Goal: Task Accomplishment & Management: Manage account settings

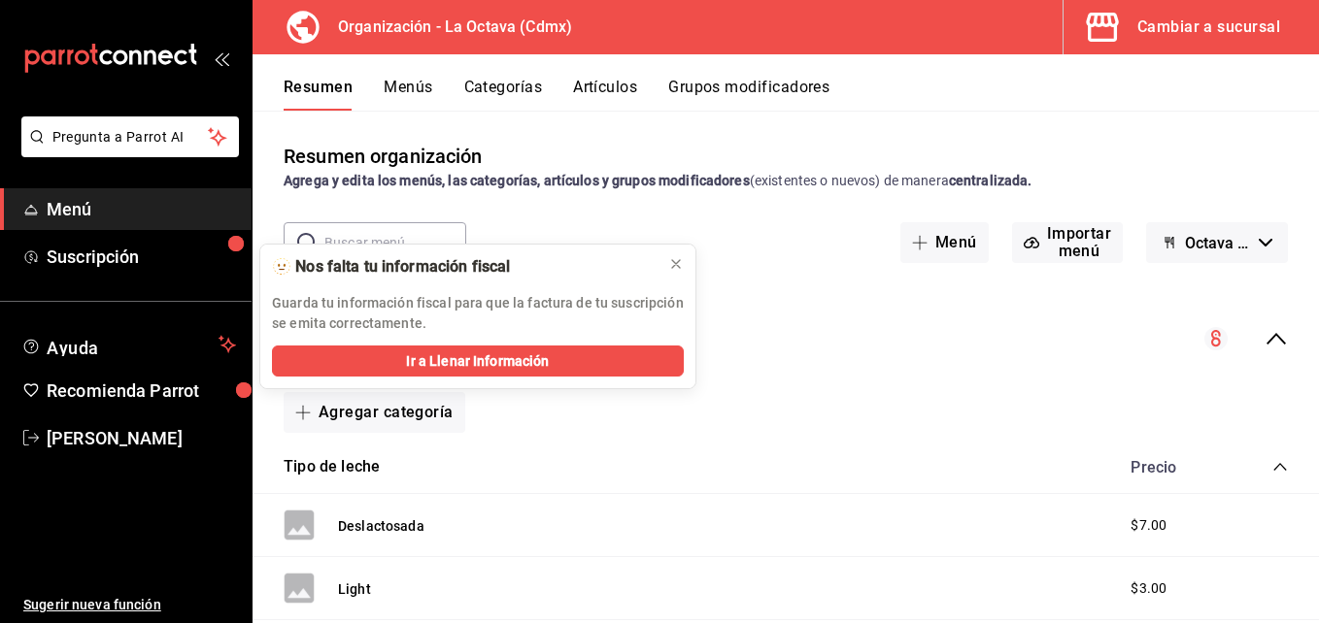
click at [578, 92] on button "Artículos" at bounding box center [605, 94] width 64 height 33
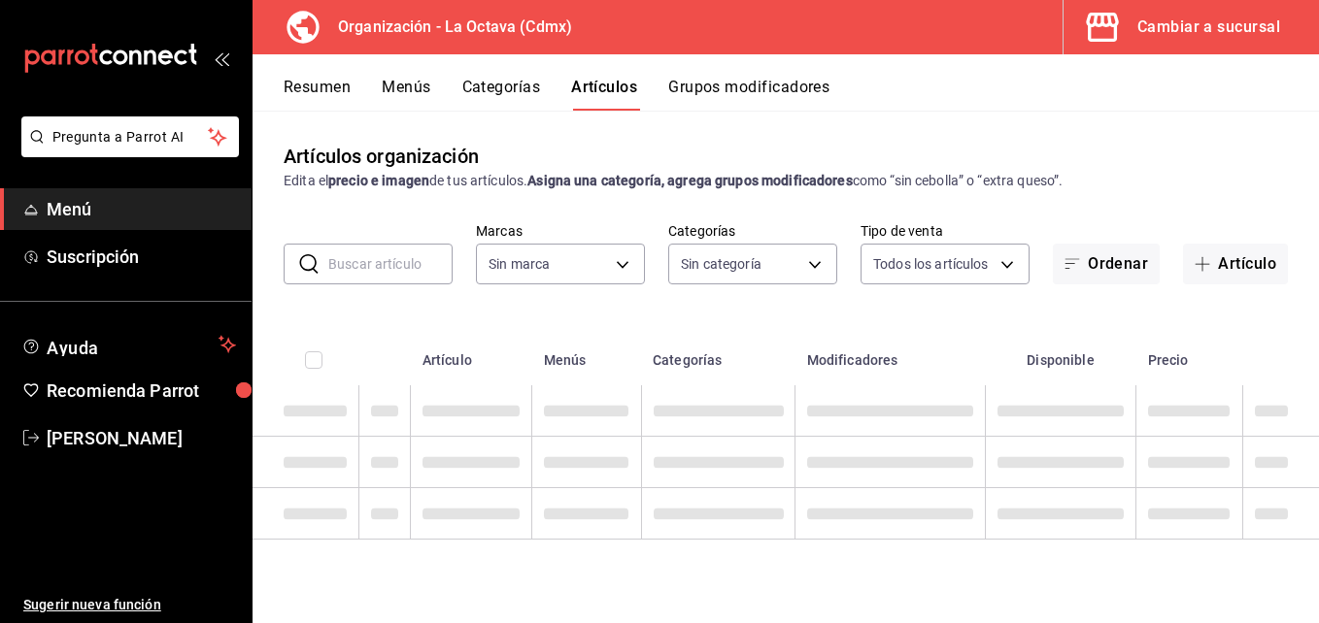
type input "feb42977-5342-4e53-8963-ece3dd56ab32"
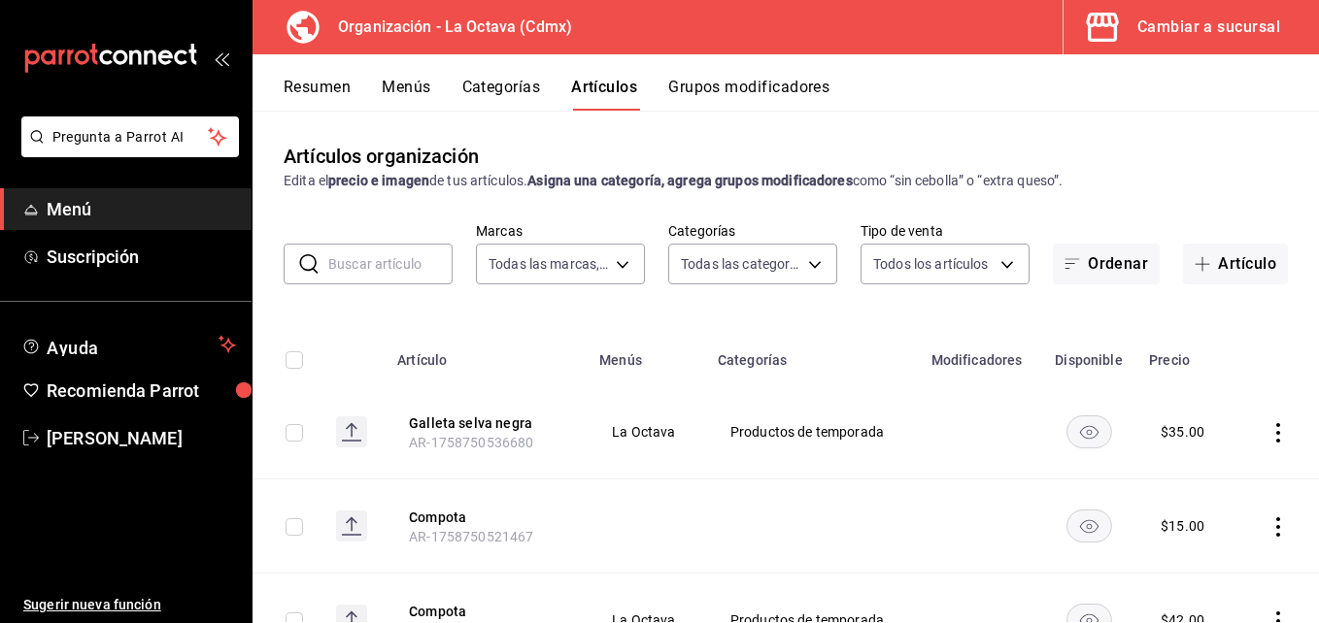
type input "ea99fa30-02d9-4fde-b5ff-c268b88070db,cd08528f-5d76-4289-be9a-c8af16917141,2c64e…"
click at [370, 264] on input "text" at bounding box center [390, 264] width 124 height 39
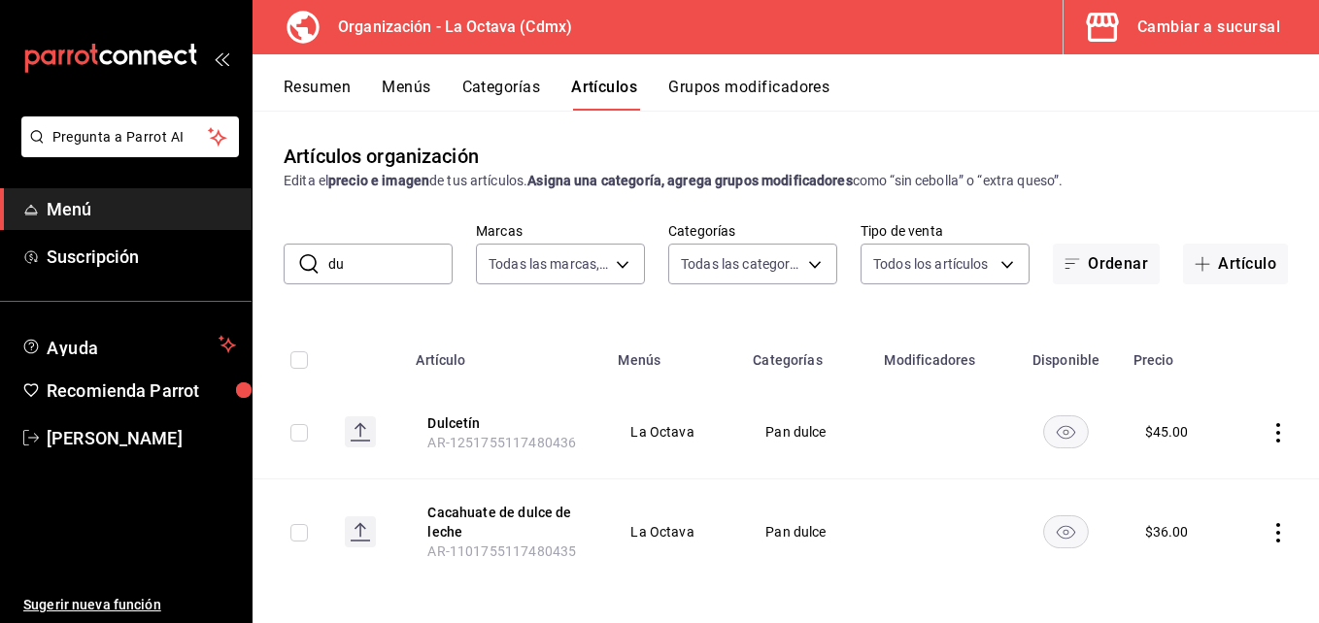
type input "d"
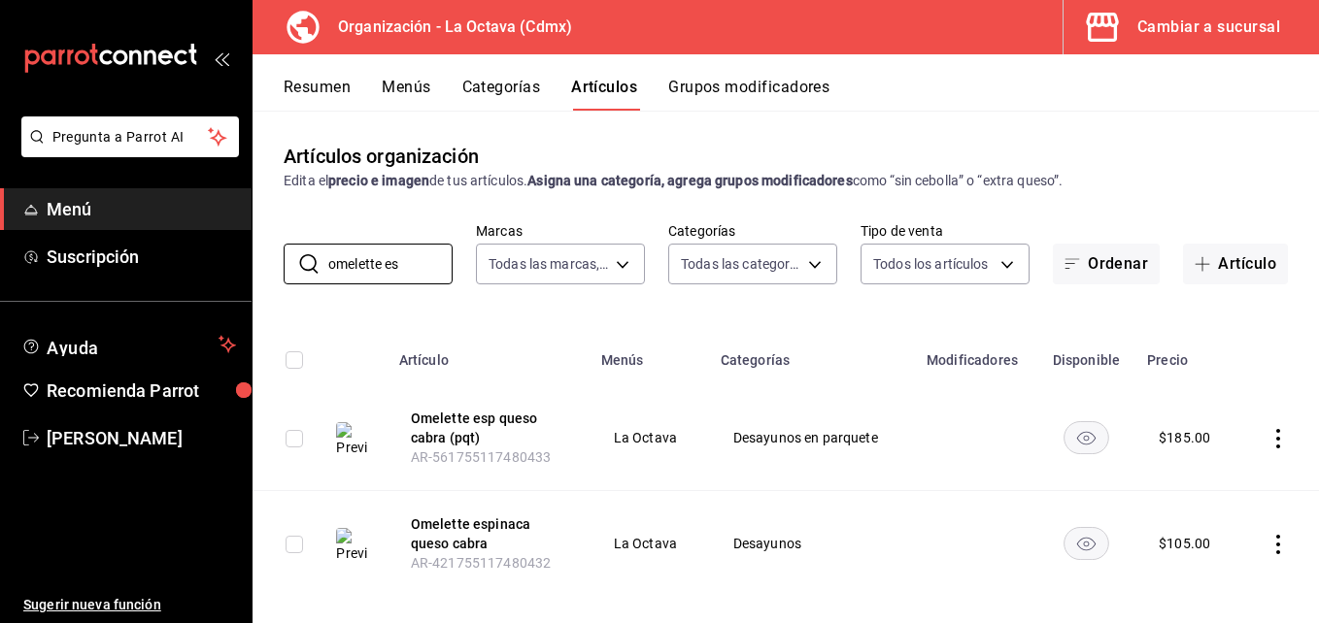
type input "omelette es"
click at [1268, 438] on icon "actions" at bounding box center [1277, 438] width 19 height 19
click at [1194, 484] on span "Editar" at bounding box center [1205, 483] width 50 height 20
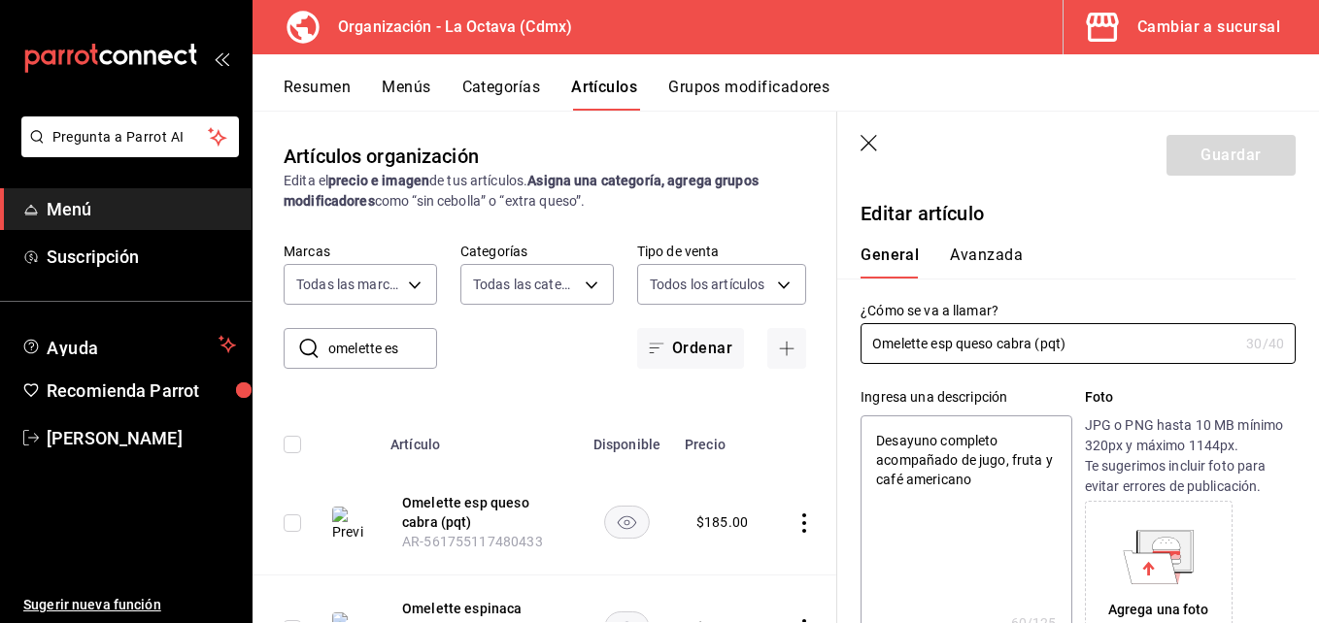
type textarea "x"
type input "$185.00"
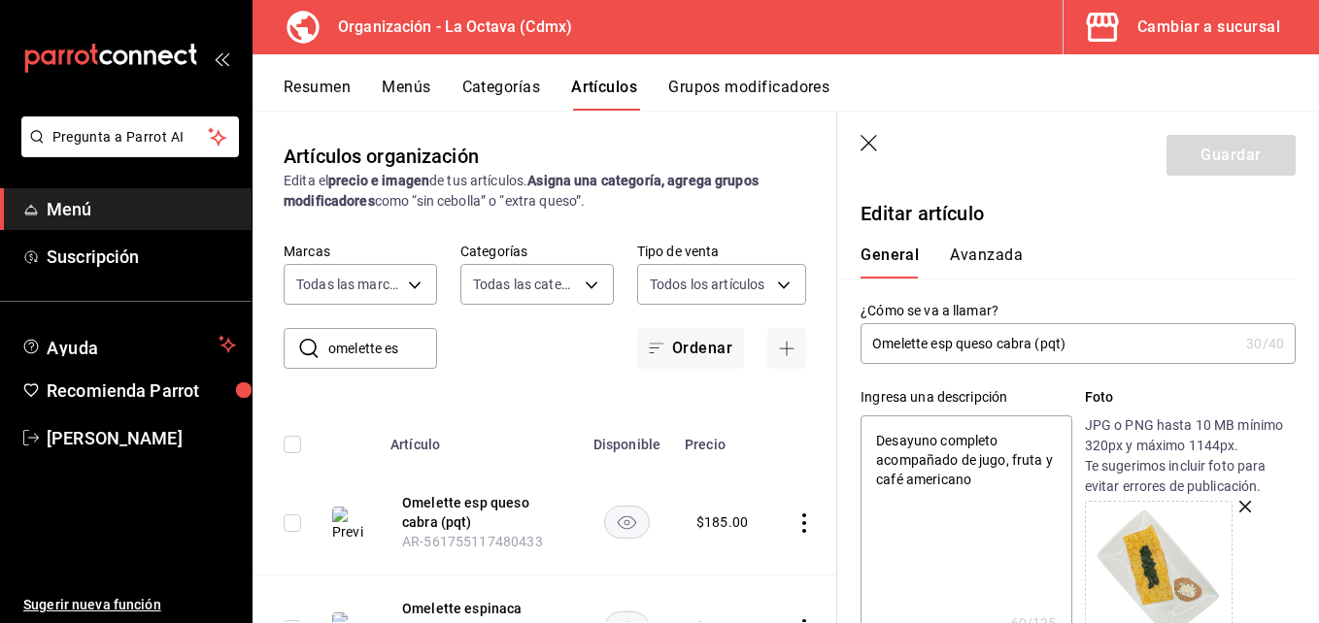
type input "Omelette espi queso cabra (pqt)"
type textarea "x"
type input "Omelette espina queso cabra (pqt)"
type textarea "x"
type input "Omelette espinac queso cabra (pqt)"
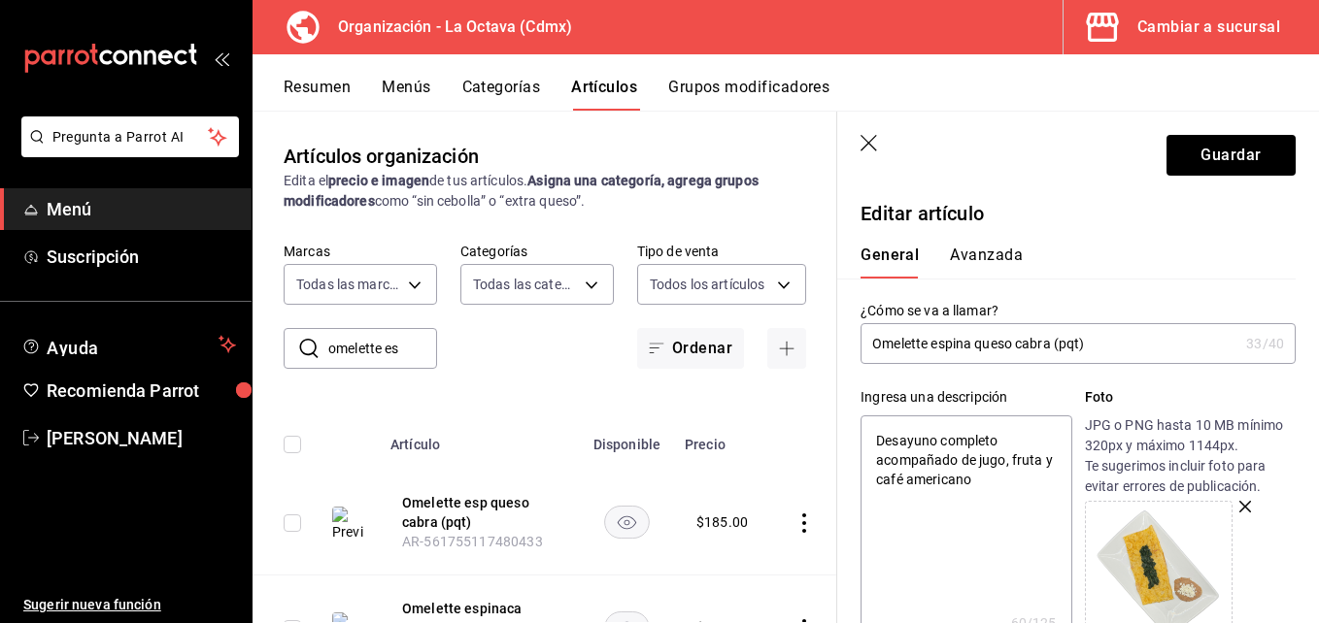
type textarea "x"
type input "Omelette espinaca queso cabra (pqt)"
type textarea "x"
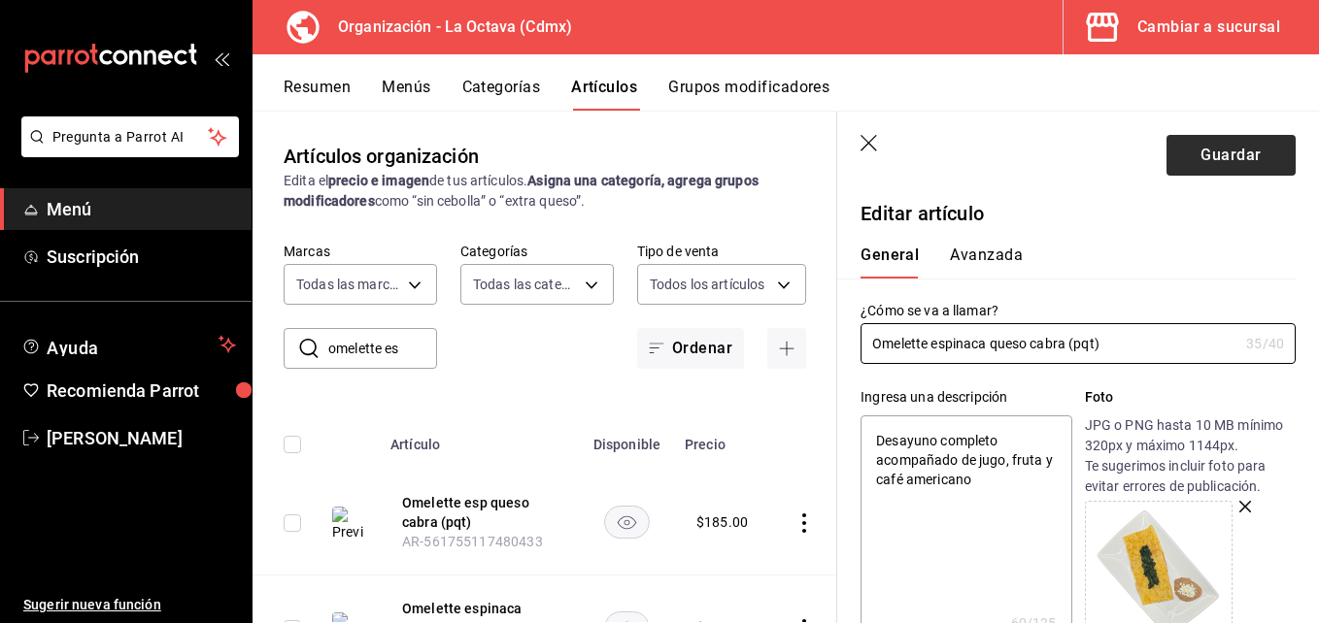
type input "Omelette espinaca queso cabra (pqt)"
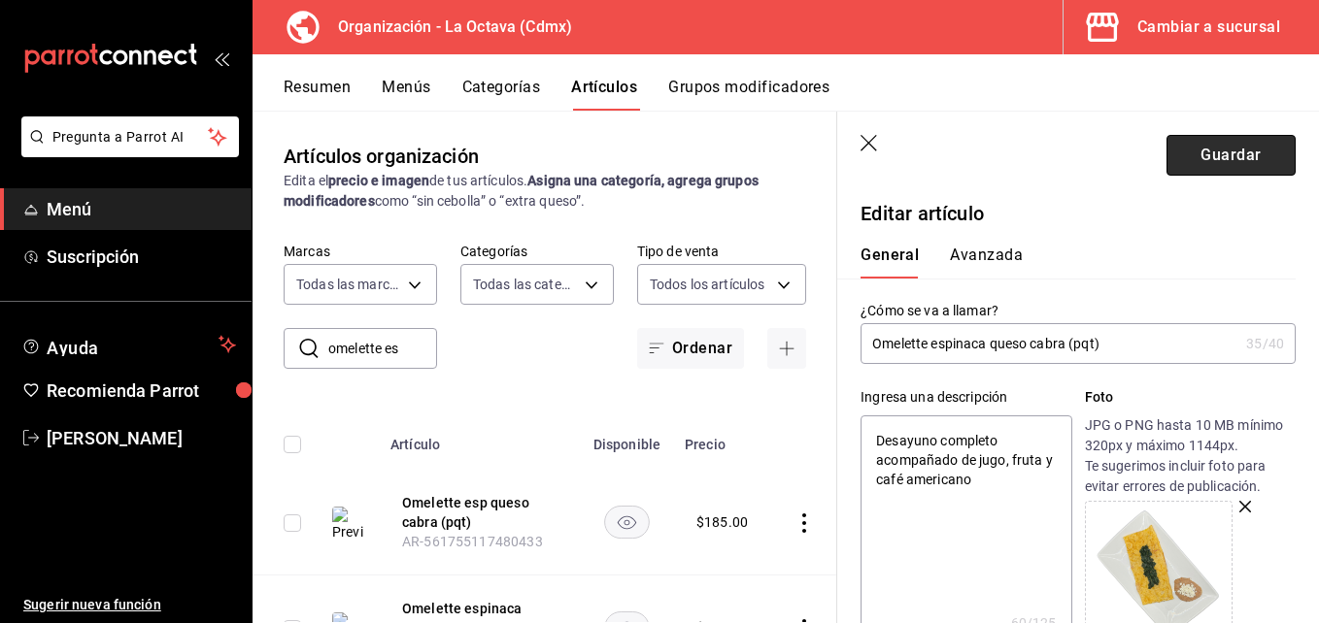
click at [1200, 151] on button "Guardar" at bounding box center [1230, 155] width 129 height 41
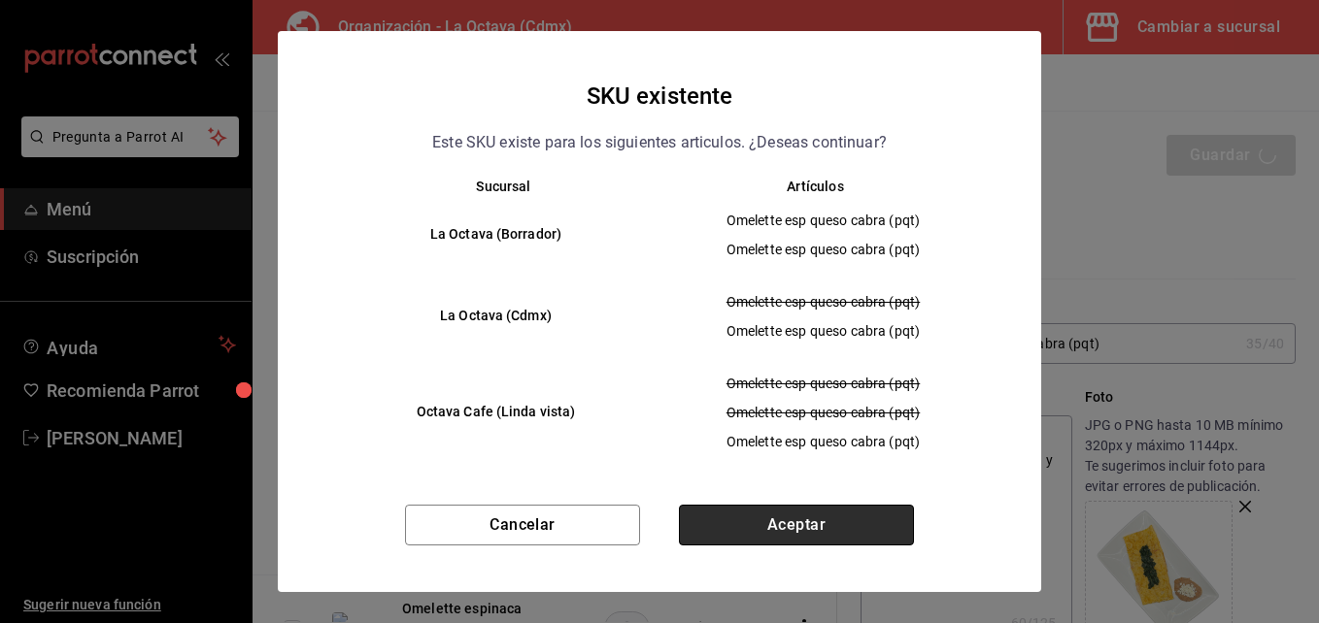
click at [812, 519] on button "Aceptar" at bounding box center [796, 525] width 235 height 41
type textarea "x"
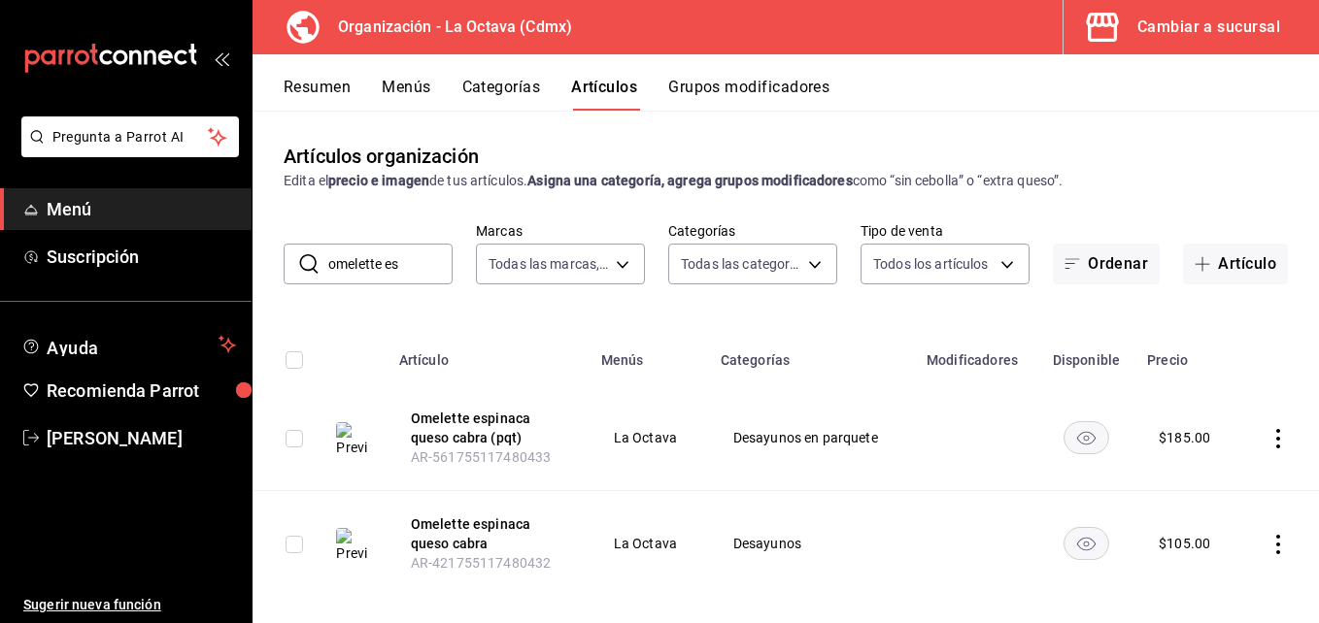
click at [1144, 21] on div "Cambiar a sucursal" at bounding box center [1208, 27] width 143 height 27
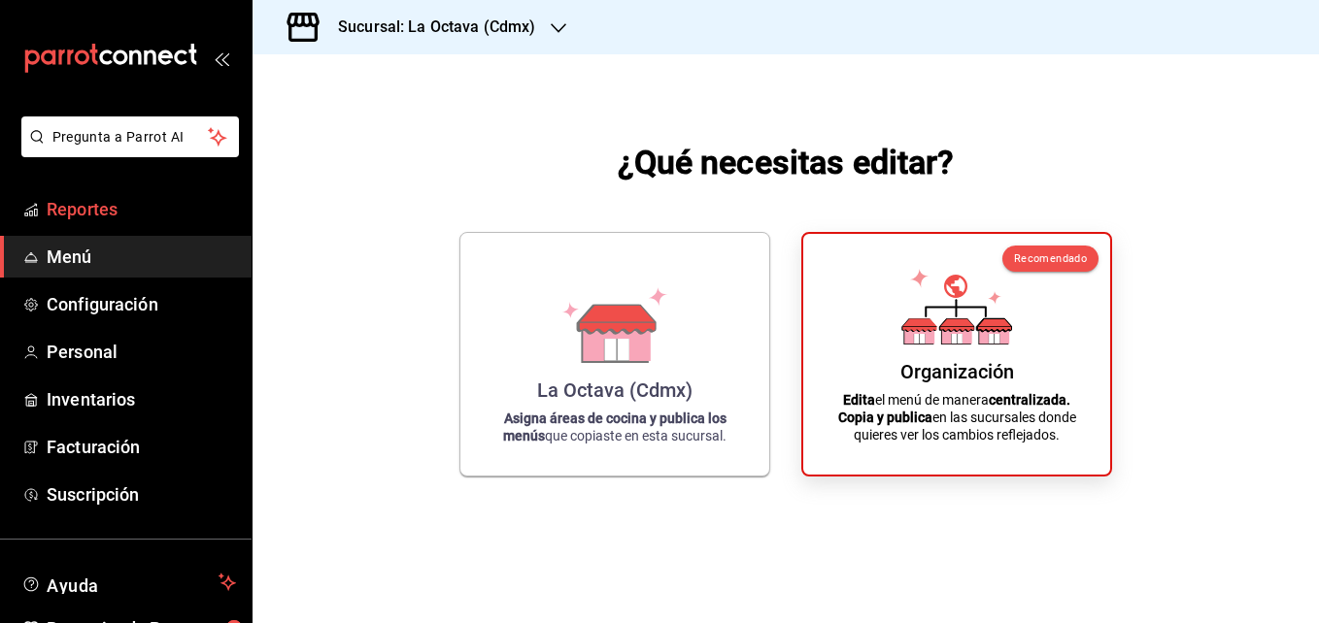
click at [150, 191] on link "Reportes" at bounding box center [125, 209] width 251 height 42
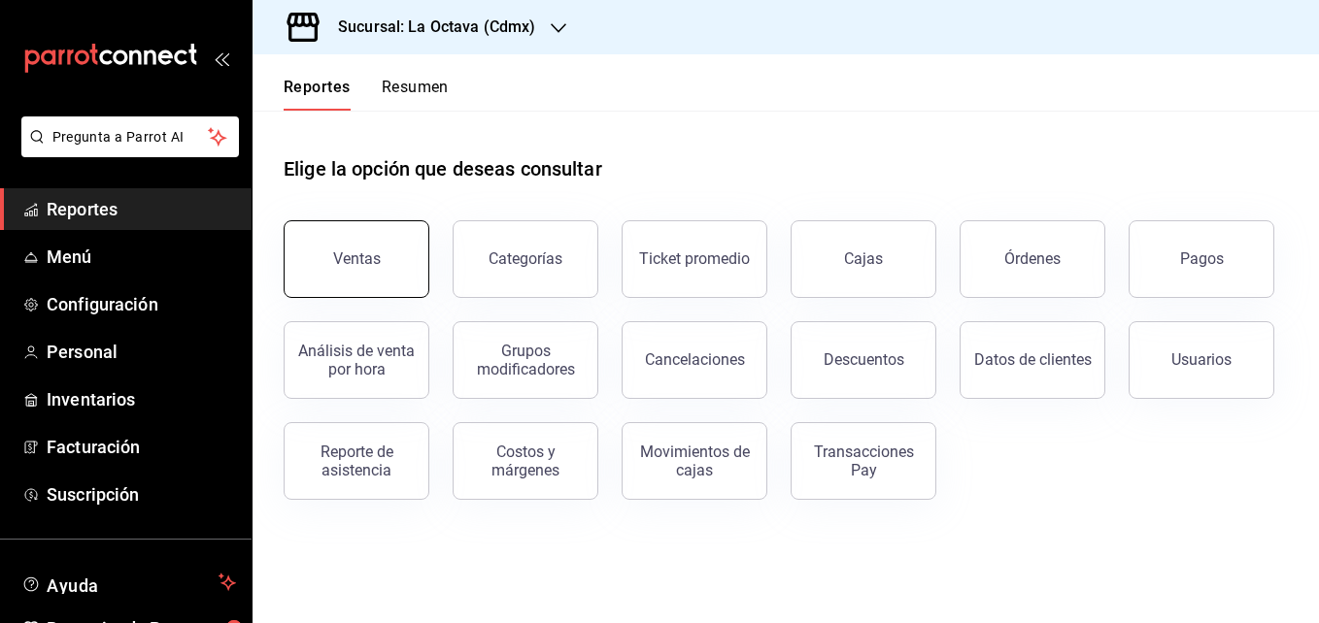
click at [325, 254] on button "Ventas" at bounding box center [357, 259] width 146 height 78
